Goal: Check status: Check status

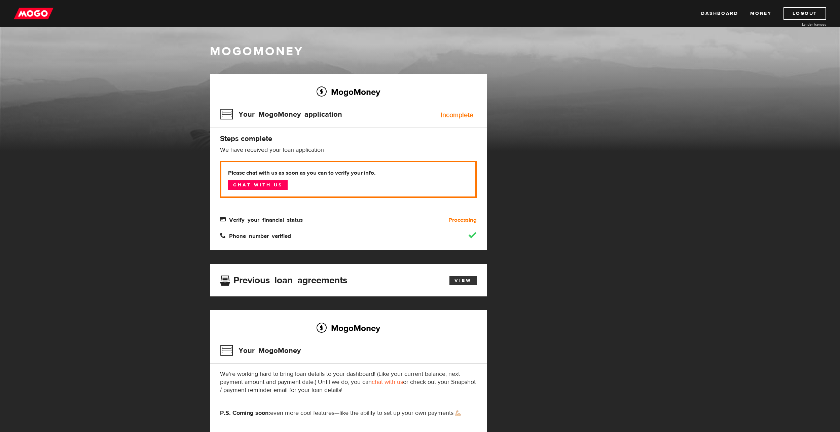
click at [469, 280] on link "View" at bounding box center [463, 280] width 27 height 9
click at [36, 11] on img at bounding box center [34, 13] width 40 height 13
click at [757, 16] on link "Money" at bounding box center [760, 13] width 21 height 13
click at [461, 117] on div "Incomplete" at bounding box center [457, 115] width 33 height 7
drag, startPoint x: 277, startPoint y: 108, endPoint x: 273, endPoint y: 115, distance: 8.5
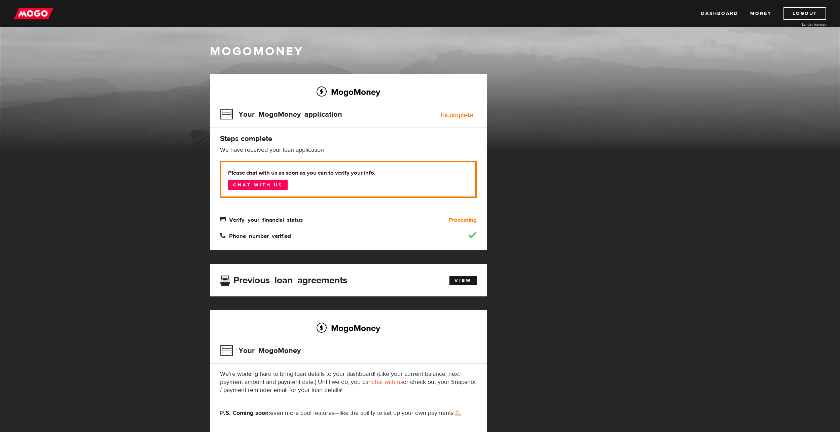
click at [277, 109] on h3 "Your MogoMoney application" at bounding box center [281, 114] width 122 height 17
click at [265, 118] on h3 "Your MogoMoney application" at bounding box center [281, 114] width 122 height 17
click at [243, 145] on div "MogoMoney Your MogoMoney application Incomplete Steps complete We have received…" at bounding box center [348, 162] width 277 height 177
click at [253, 185] on link "Chat with us" at bounding box center [258, 184] width 60 height 9
click at [259, 184] on link "Chat with us" at bounding box center [258, 184] width 60 height 9
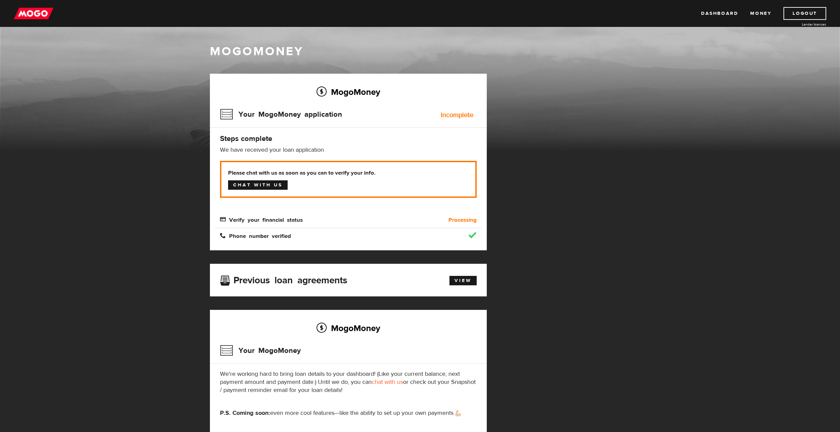
click at [275, 183] on link "Chat with us" at bounding box center [258, 184] width 60 height 9
click at [270, 186] on link "Chat with us" at bounding box center [258, 184] width 60 height 9
click at [246, 220] on span "Verify your financial status" at bounding box center [261, 219] width 83 height 6
click at [451, 222] on b "Processing" at bounding box center [463, 220] width 28 height 8
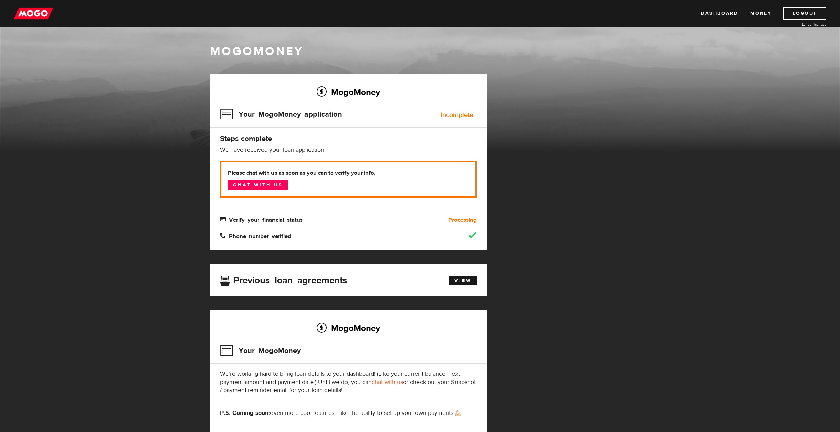
click at [289, 238] on span "Phone number verified" at bounding box center [255, 235] width 71 height 6
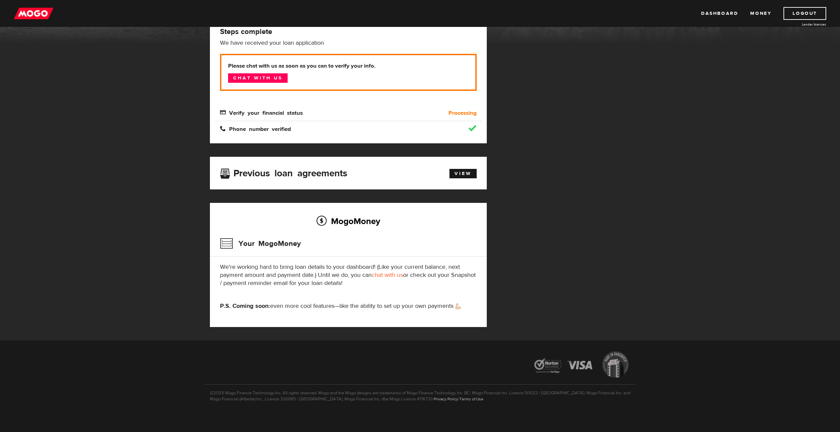
scroll to position [110, 0]
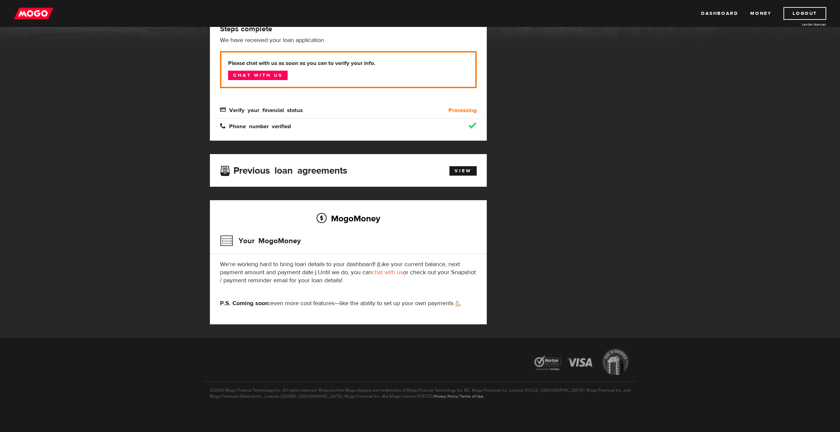
click at [289, 303] on p "P.S. Coming soon: even more cool features—like the ability to set up your own p…" at bounding box center [348, 303] width 257 height 8
click at [466, 173] on link "View" at bounding box center [463, 170] width 27 height 9
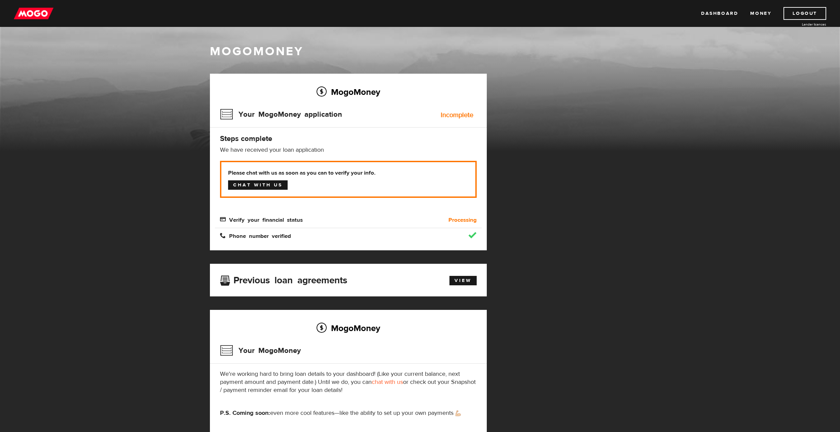
click at [233, 186] on link "Chat with us" at bounding box center [258, 184] width 60 height 9
click at [26, 10] on img at bounding box center [34, 13] width 40 height 13
click at [29, 17] on img at bounding box center [34, 13] width 40 height 13
click at [271, 186] on link "Chat with us" at bounding box center [258, 184] width 60 height 9
click at [242, 235] on span "Phone number verified" at bounding box center [255, 235] width 71 height 6
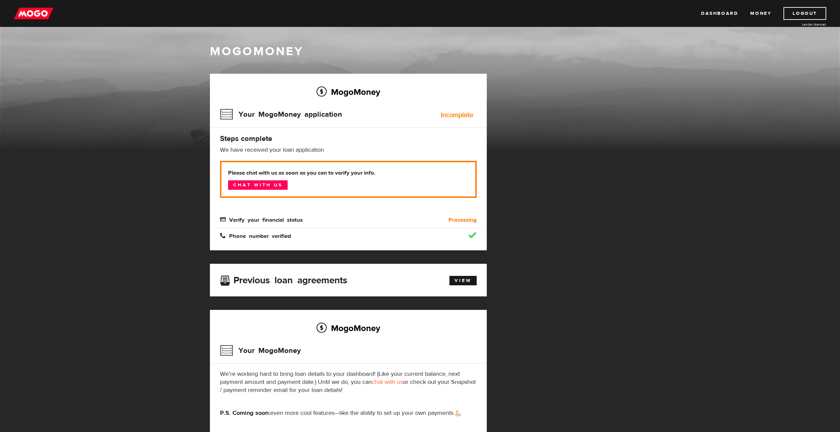
click at [42, 14] on img at bounding box center [34, 13] width 40 height 13
click at [47, 12] on img at bounding box center [34, 13] width 40 height 13
